Goal: Navigation & Orientation: Find specific page/section

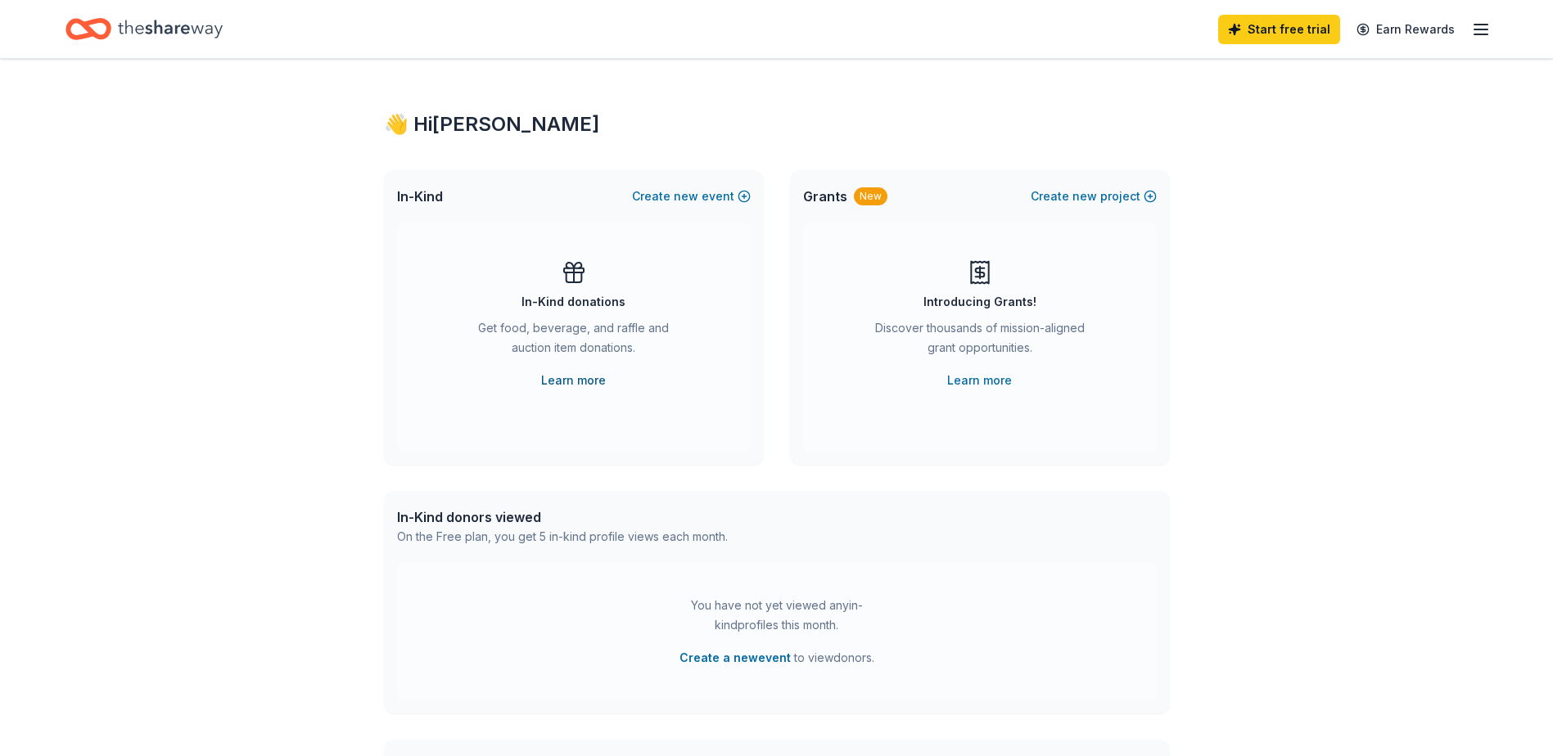
click at [571, 381] on link "Learn more" at bounding box center [573, 381] width 65 height 20
click at [179, 29] on icon "Home" at bounding box center [170, 29] width 105 height 34
click at [129, 27] on icon "Home" at bounding box center [170, 29] width 105 height 34
click at [1477, 29] on line "button" at bounding box center [1480, 29] width 13 height 0
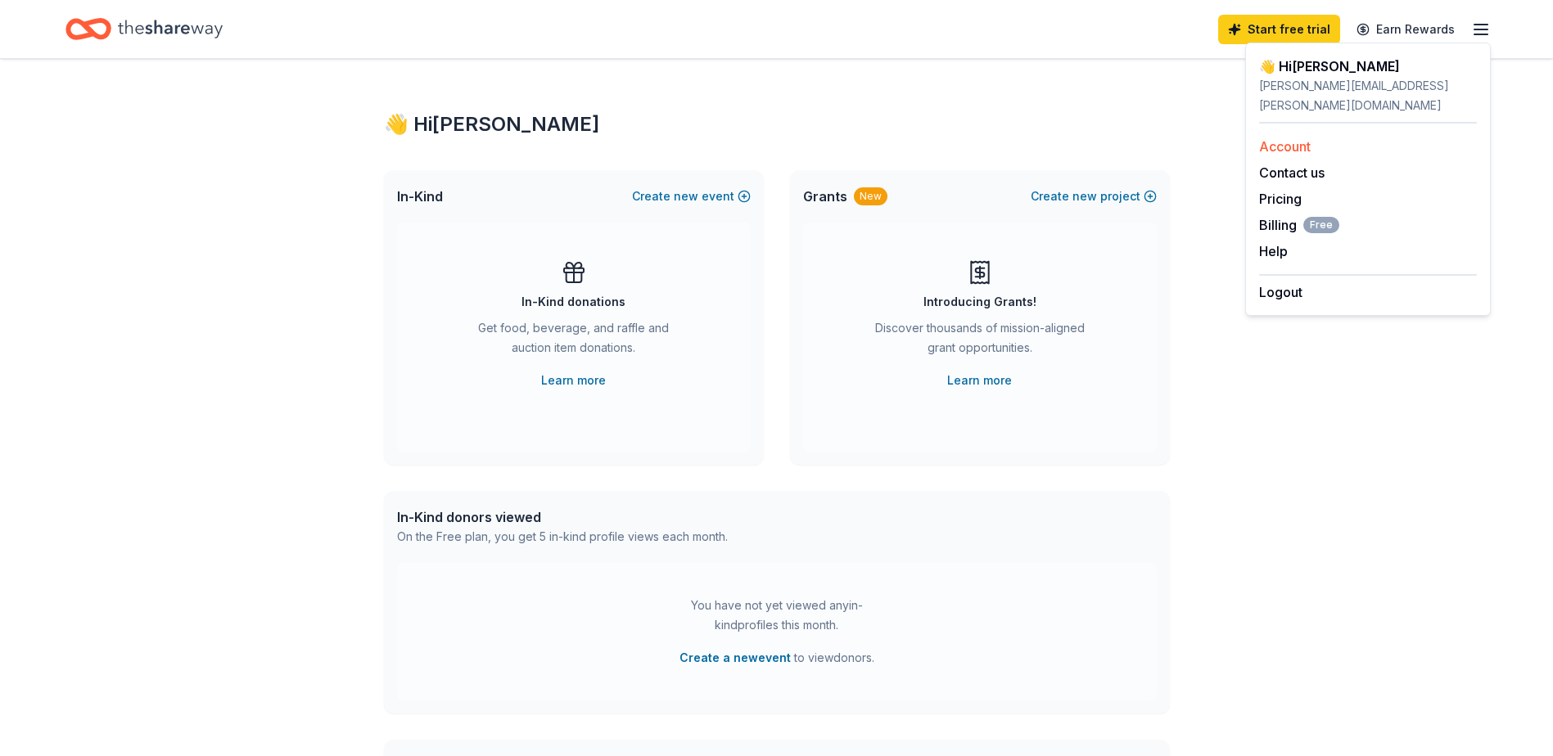
click at [1299, 138] on link "Account" at bounding box center [1285, 146] width 52 height 16
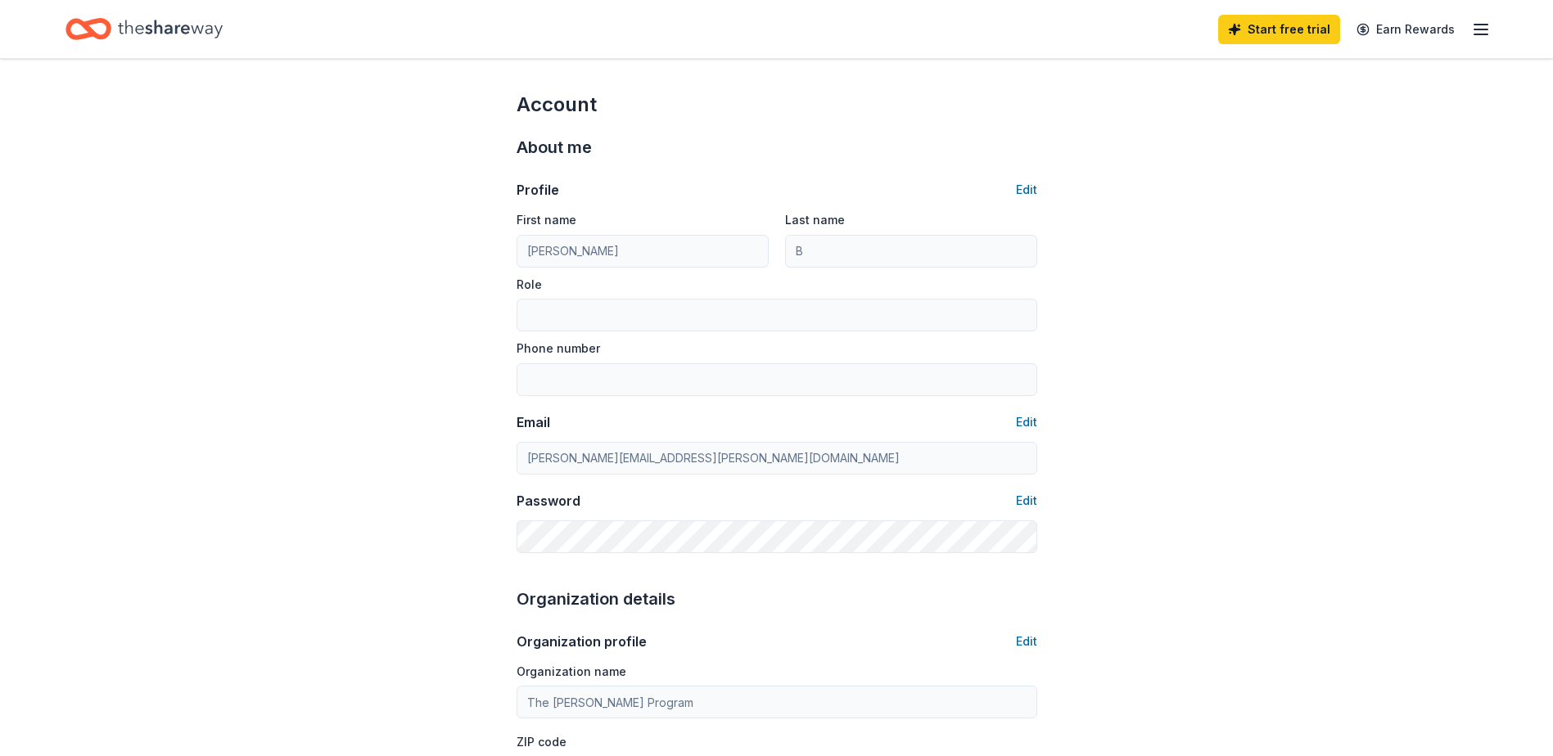
click at [152, 27] on icon "Home" at bounding box center [170, 29] width 105 height 34
click at [140, 25] on icon "Home" at bounding box center [170, 29] width 105 height 34
click at [1281, 28] on link "Start free trial" at bounding box center [1279, 29] width 122 height 29
click at [1482, 25] on icon "button" at bounding box center [1481, 30] width 20 height 20
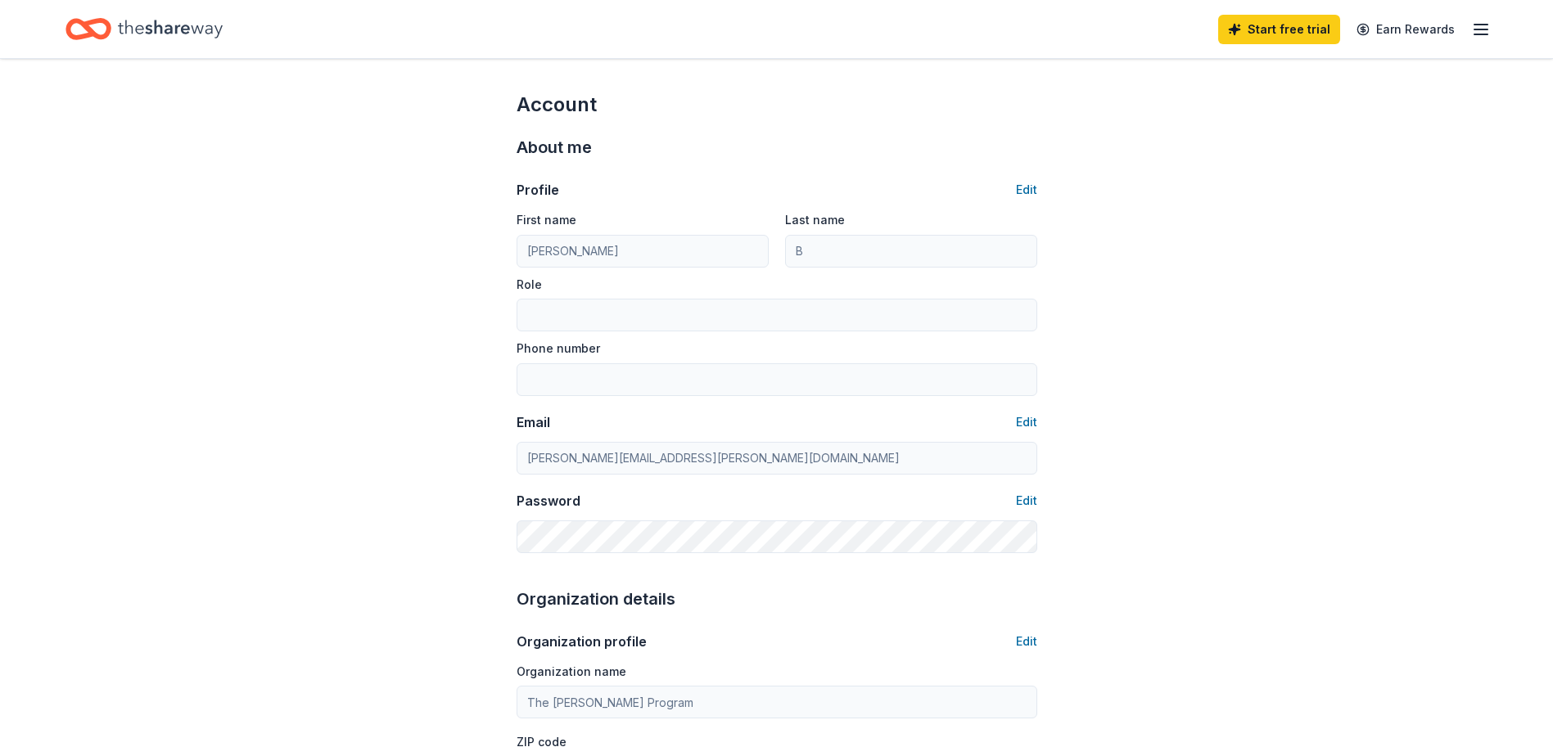
click at [94, 25] on icon "Home" at bounding box center [88, 29] width 46 height 38
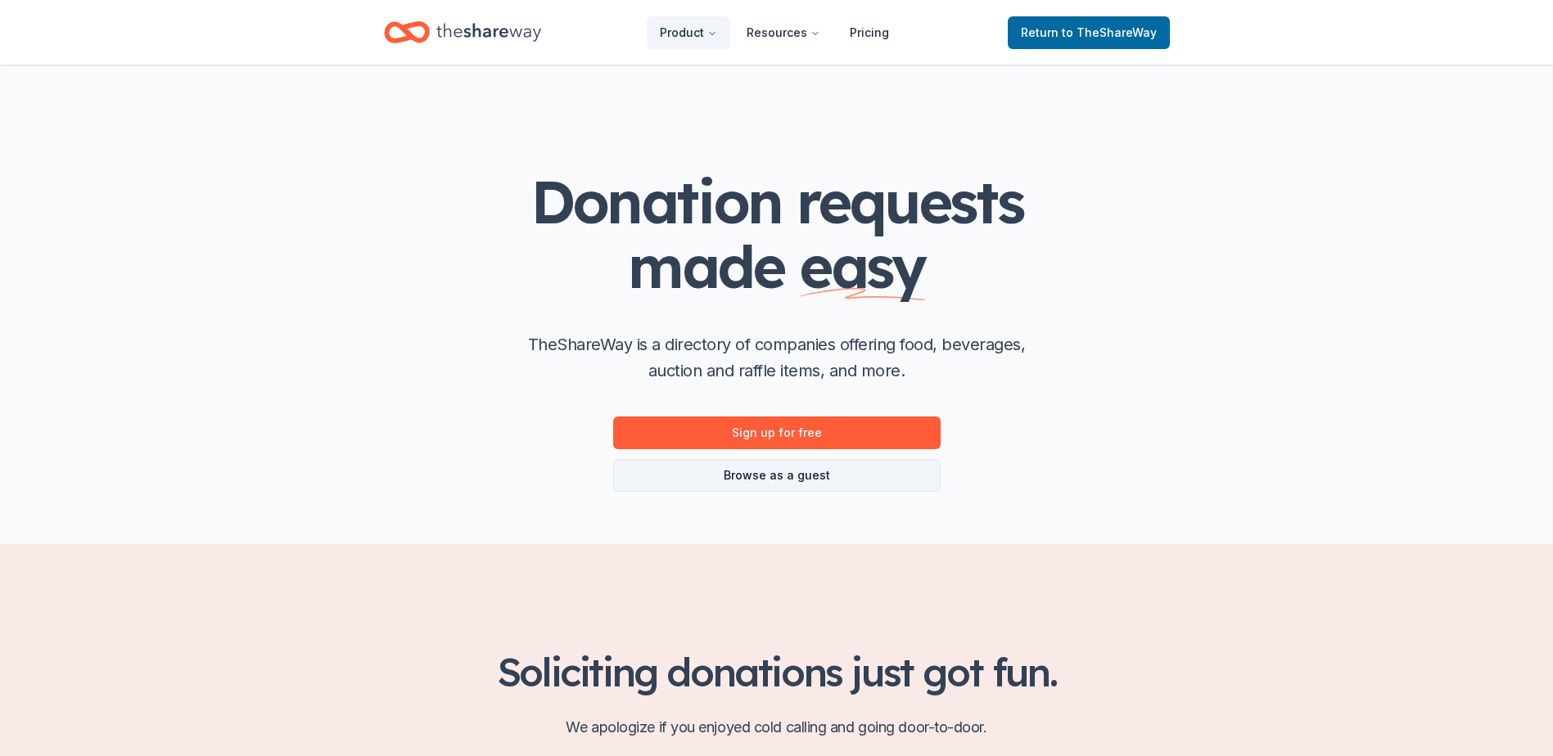
click at [750, 471] on link "Browse as a guest" at bounding box center [776, 475] width 327 height 33
click at [775, 472] on link "Browse as a guest" at bounding box center [776, 475] width 327 height 33
